Goal: Find specific page/section: Find specific page/section

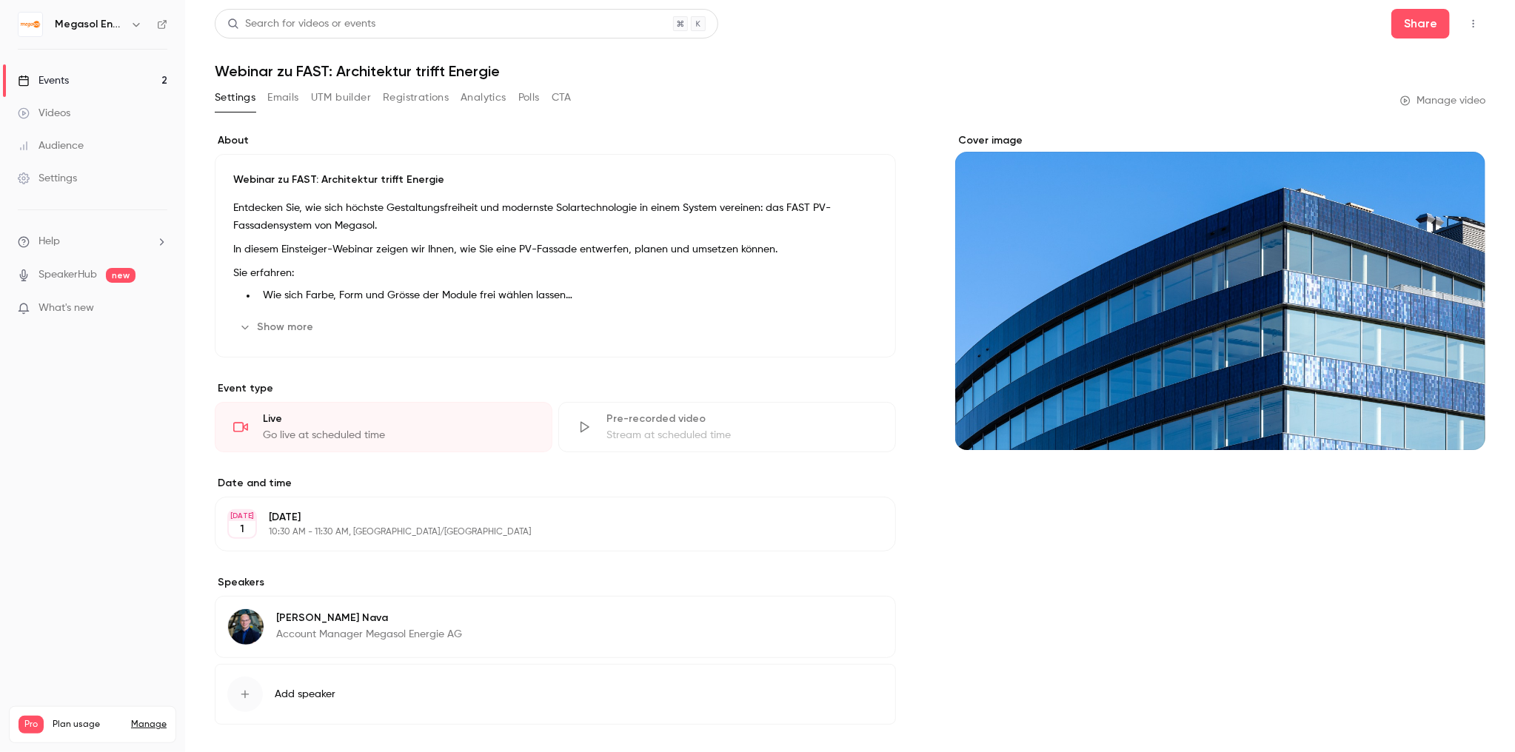
click at [104, 84] on link "Events 2" at bounding box center [92, 80] width 185 height 33
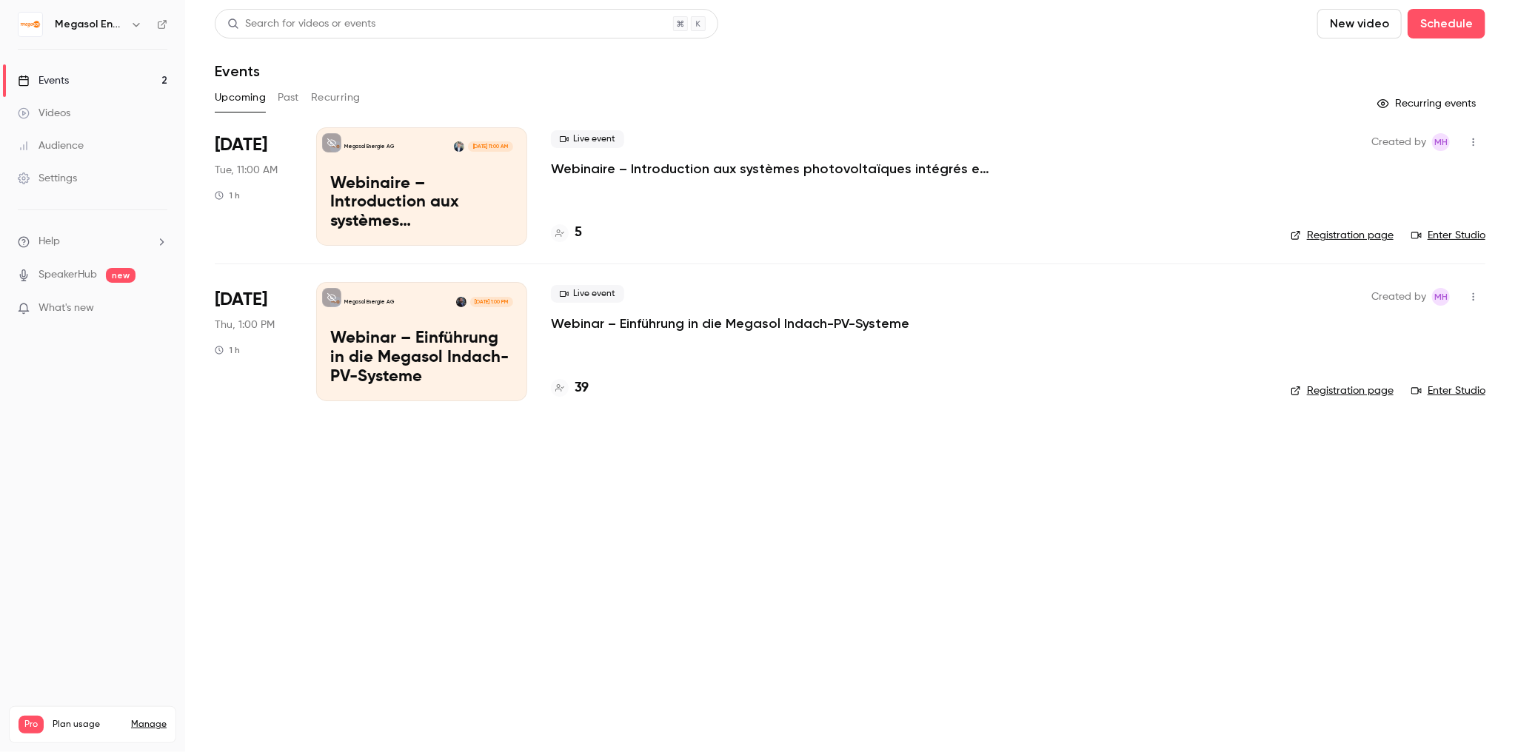
click at [97, 83] on link "Events 2" at bounding box center [92, 80] width 185 height 33
